Goal: Obtain resource: Download file/media

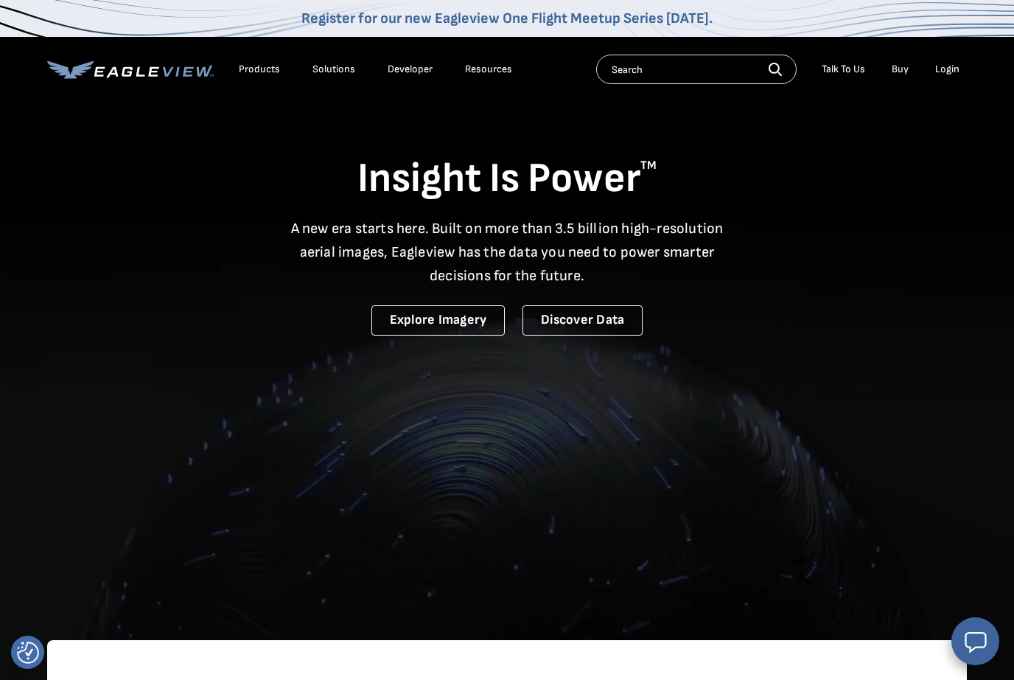
click at [950, 67] on div "Login" at bounding box center [947, 69] width 24 height 13
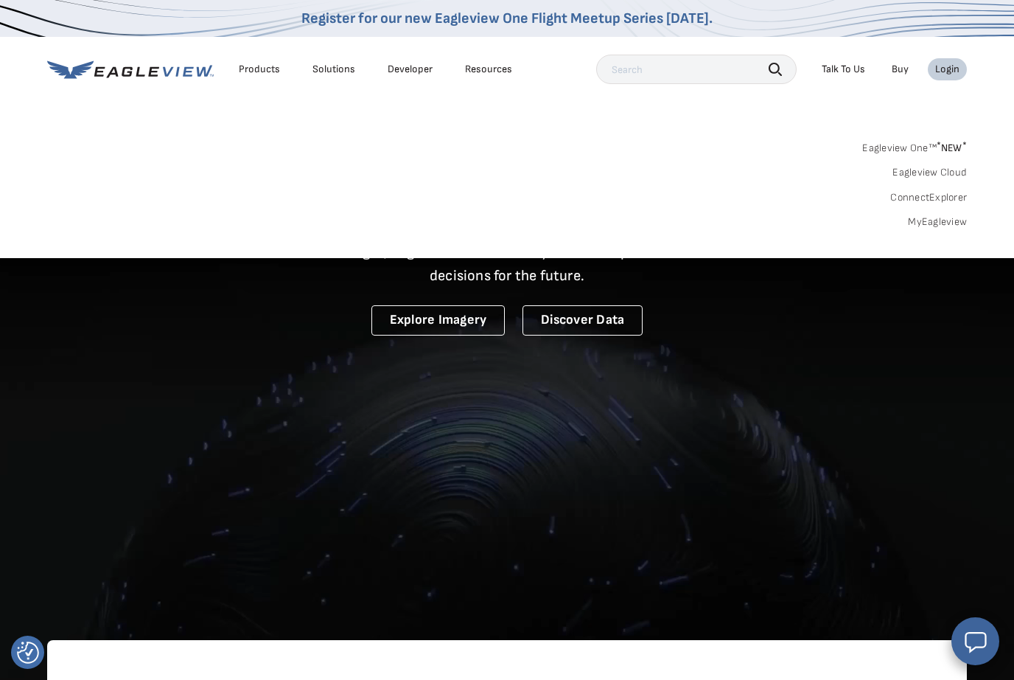
click at [936, 224] on link "MyEagleview" at bounding box center [937, 221] width 59 height 13
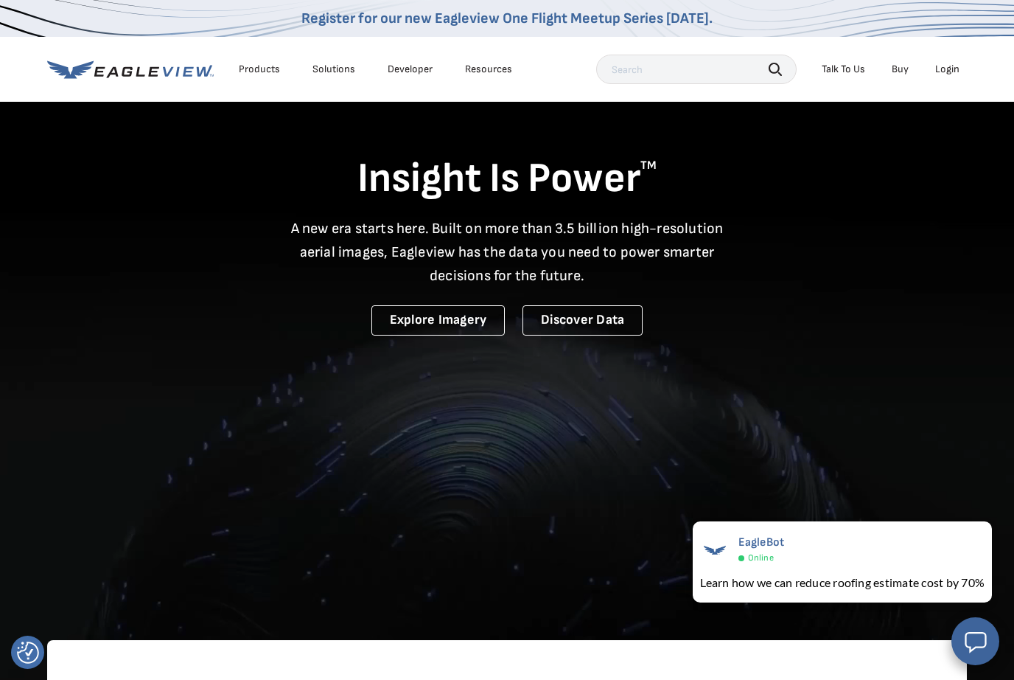
click at [944, 63] on div "Login" at bounding box center [947, 69] width 24 height 13
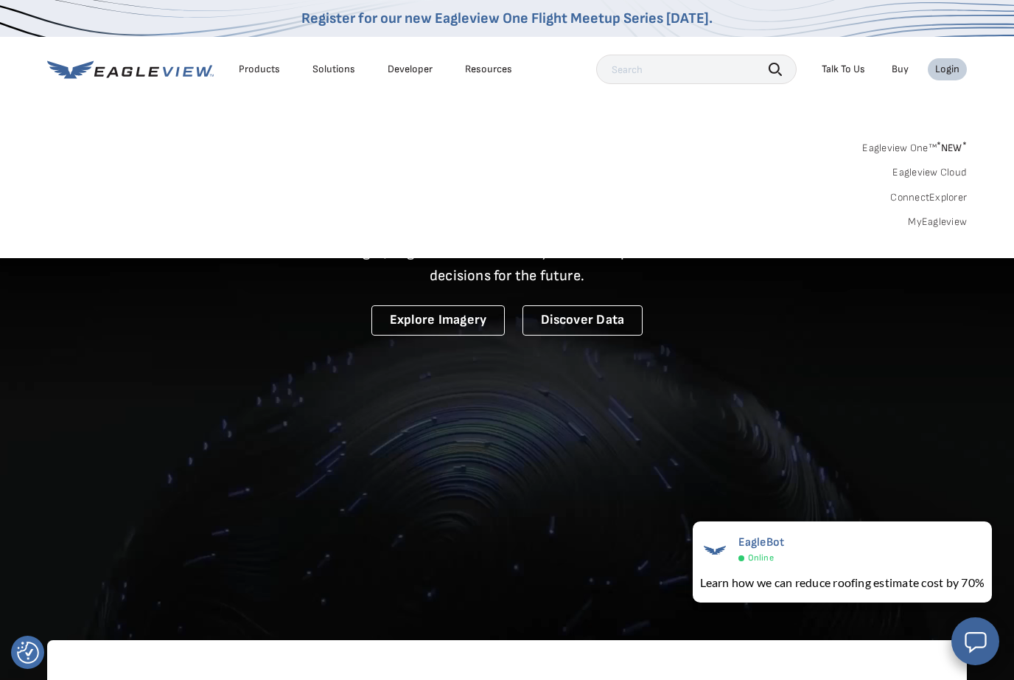
click at [927, 217] on link "MyEagleview" at bounding box center [937, 221] width 59 height 13
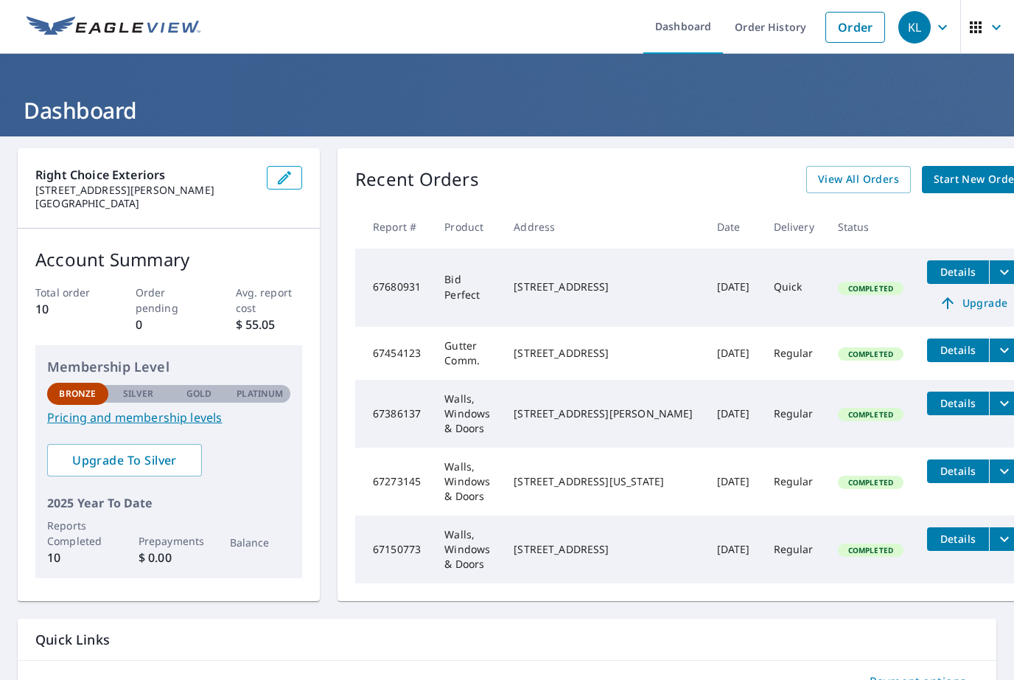
click at [1000, 405] on icon "filesDropdownBtn-67386137" at bounding box center [1004, 402] width 9 height 5
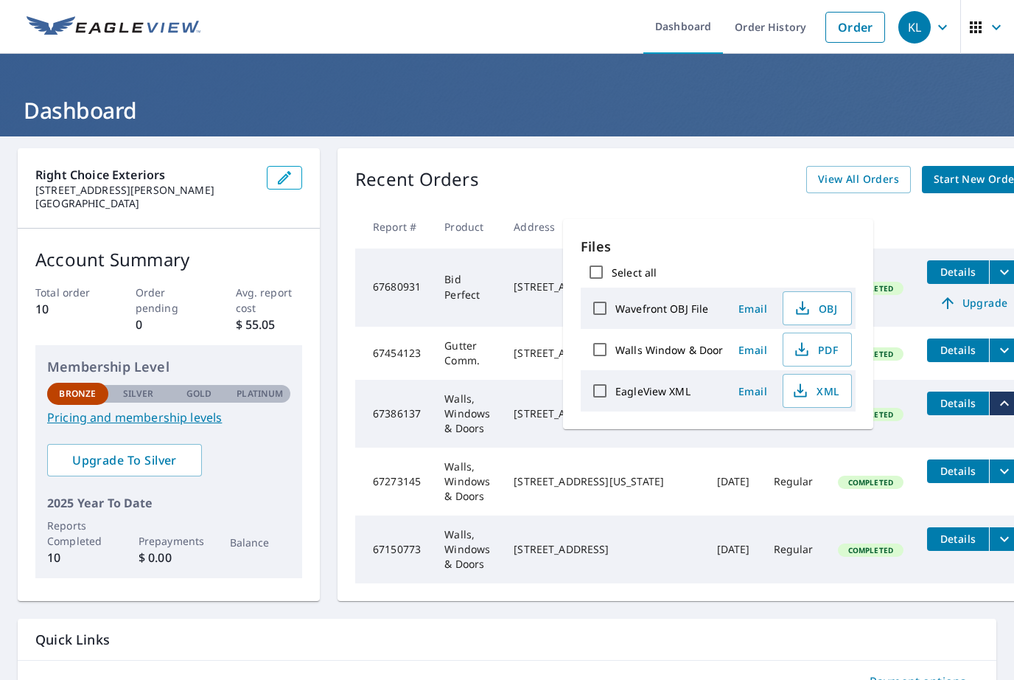
click at [640, 394] on label "EagleView XML" at bounding box center [652, 391] width 75 height 14
click at [615, 394] on input "EagleView XML" at bounding box center [599, 390] width 31 height 31
checkbox input "true"
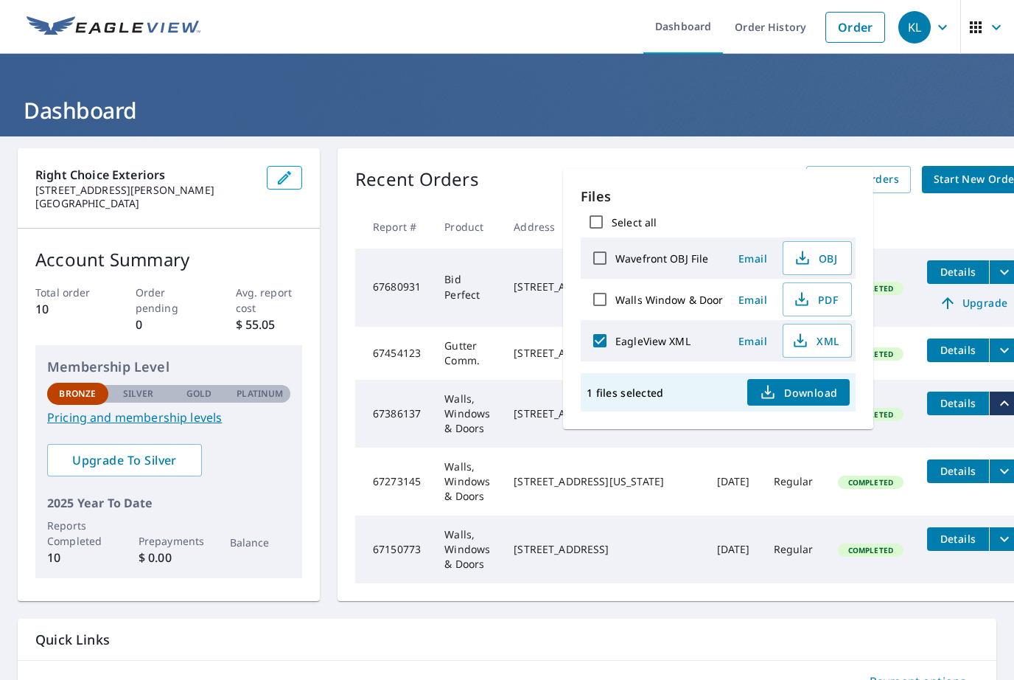
click at [805, 395] on span "Download" at bounding box center [798, 392] width 78 height 18
click at [820, 299] on span "PDF" at bounding box center [815, 299] width 47 height 18
click at [818, 290] on span "PDF" at bounding box center [815, 299] width 47 height 18
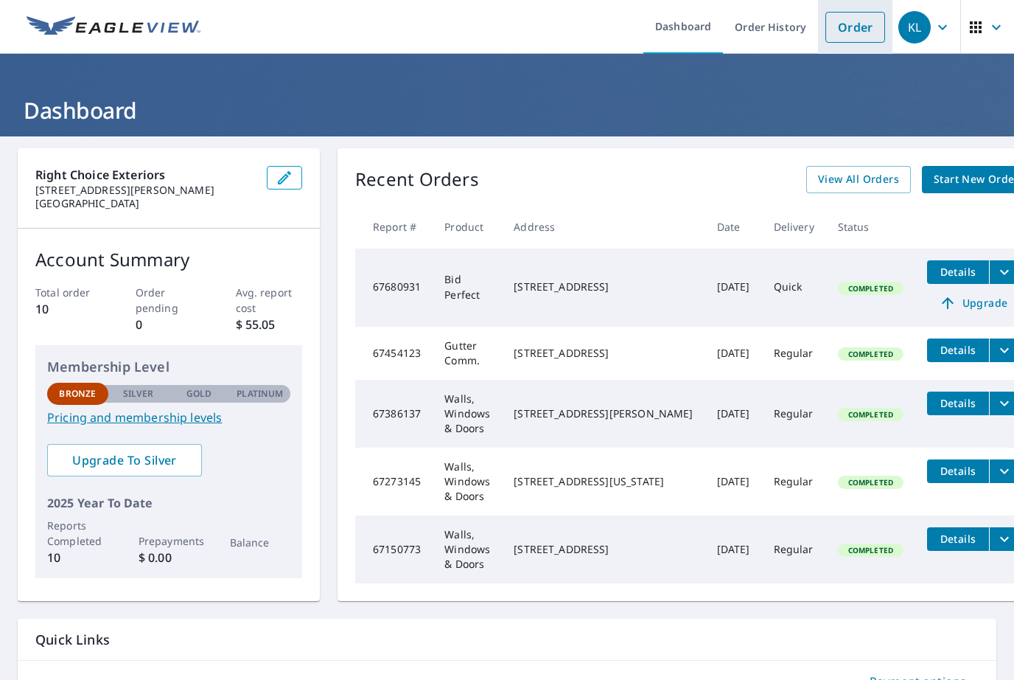
click at [855, 26] on link "Order" at bounding box center [855, 27] width 60 height 31
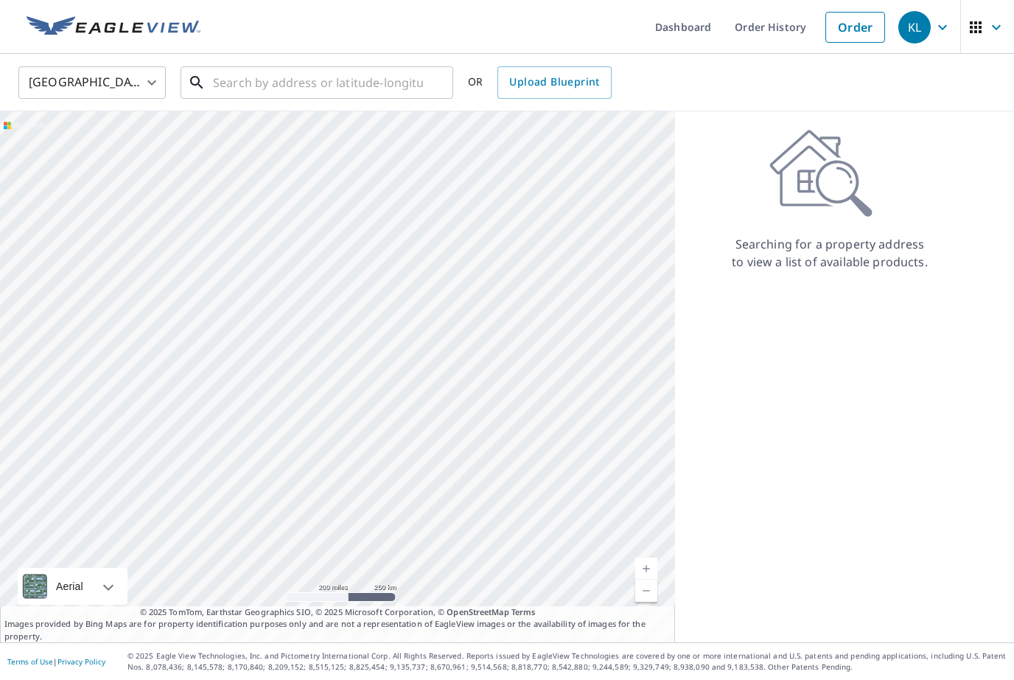
click at [257, 82] on input "text" at bounding box center [318, 82] width 210 height 41
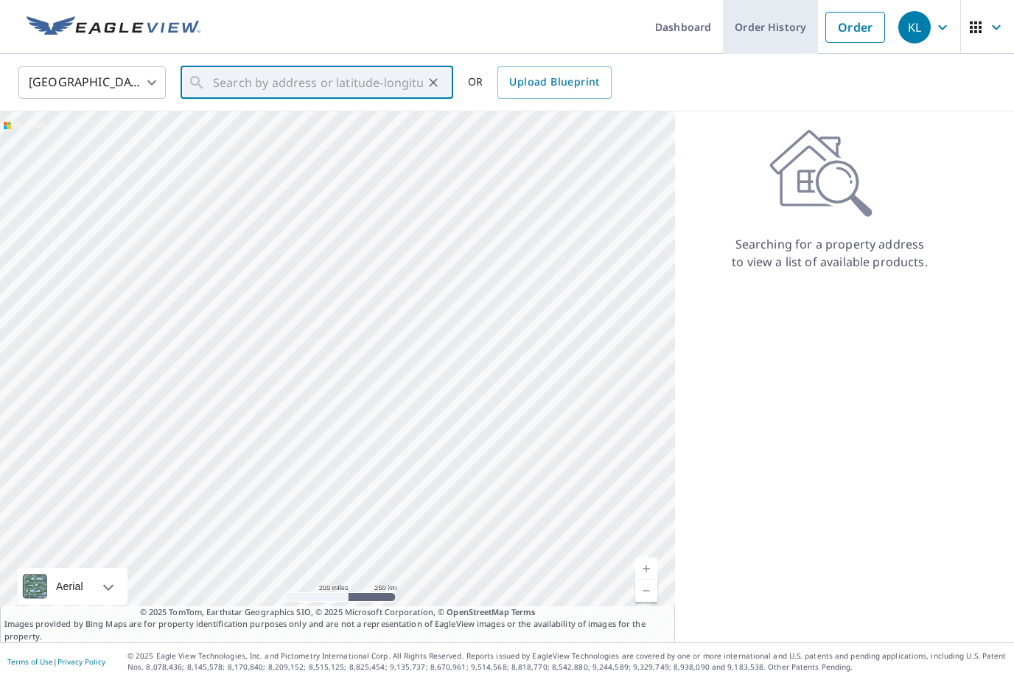
click at [783, 22] on link "Order History" at bounding box center [770, 27] width 95 height 54
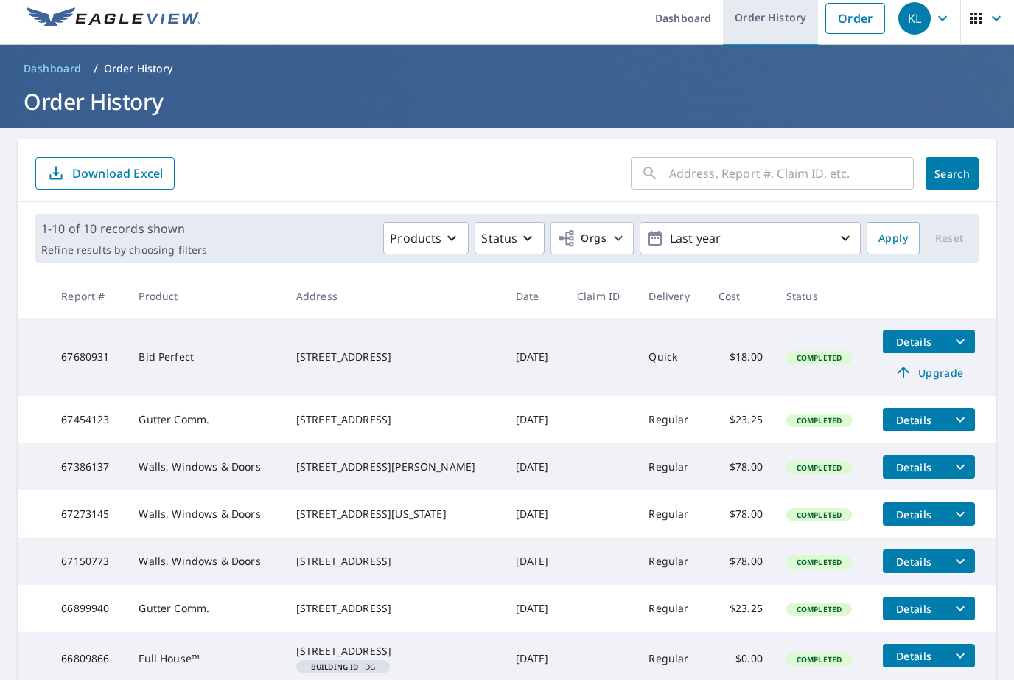
scroll to position [10, 0]
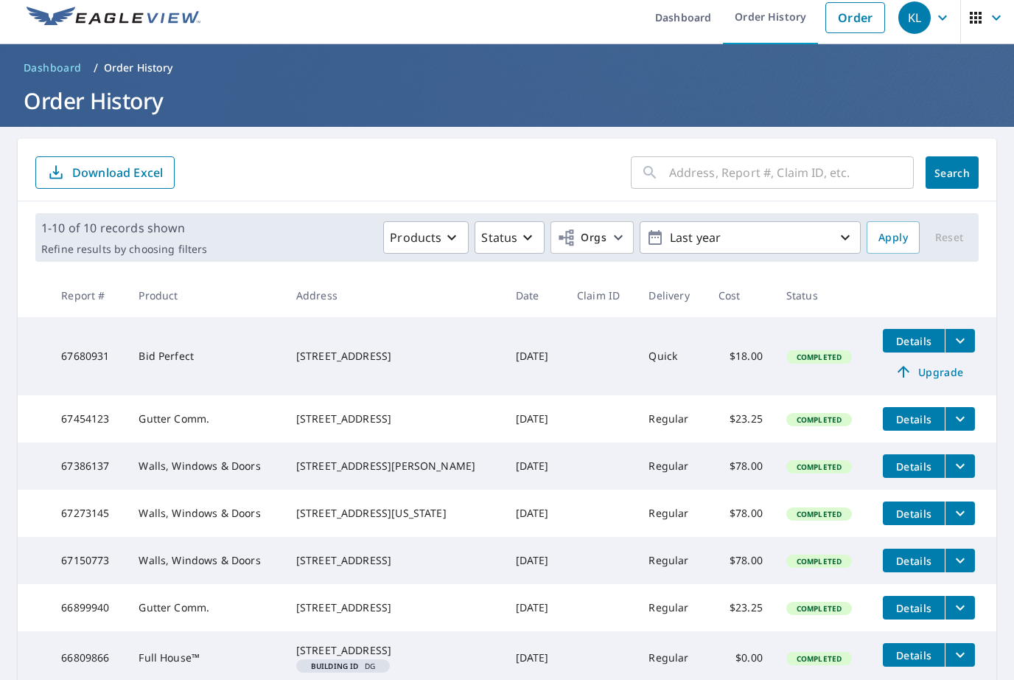
click at [453, 675] on td "6003 Stinewood Dr SE East Sparta, OH 44626 Building ID DG" at bounding box center [394, 657] width 220 height 53
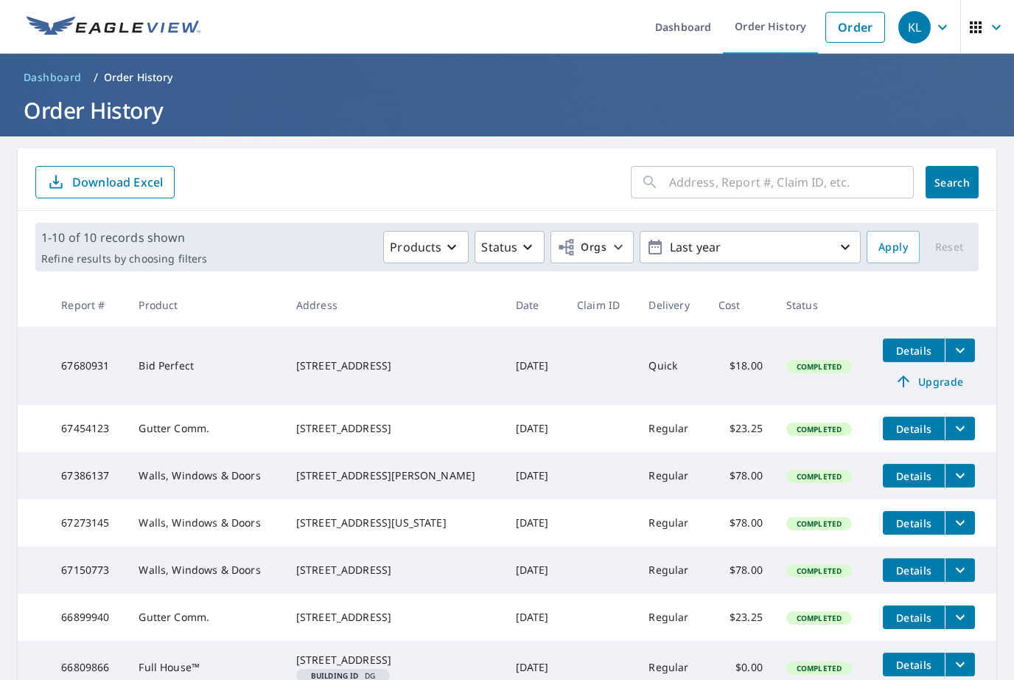
scroll to position [0, 0]
